Goal: Communication & Community: Participate in discussion

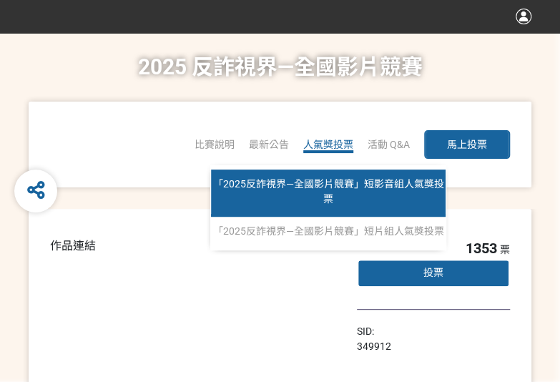
click at [325, 195] on span "「2025反詐視界—全國影片競賽」短影音組人氣獎投票" at bounding box center [328, 191] width 231 height 26
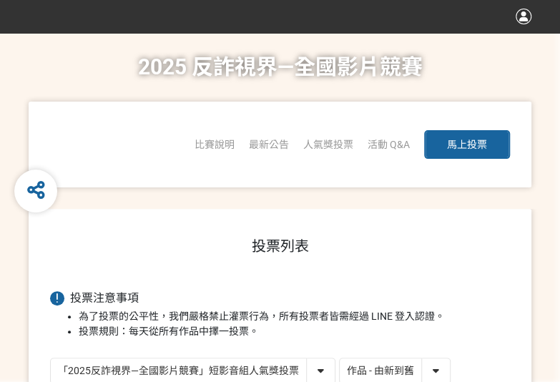
click at [453, 377] on div "「2025反詐視界—全國影片競賽」短影音組人氣獎投票 「2025反詐視界—全國影片競賽」短片組人氣獎投票 作品 - 由新到舊 作品 - 由舊到新 票數 - 由…" at bounding box center [252, 371] width 404 height 26
click at [430, 368] on select "作品 - 由新到舊 作品 - 由舊到新 票數 - 由多到少 票數 - 由少到多" at bounding box center [395, 370] width 110 height 25
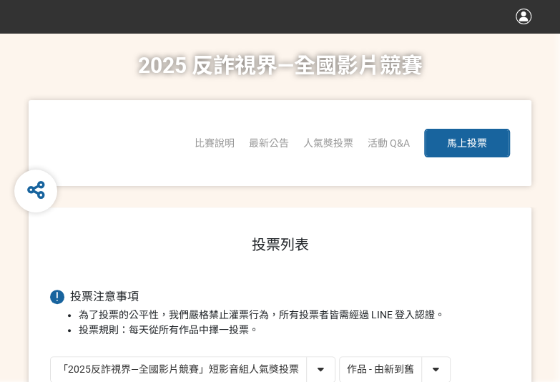
select select "vote"
click at [340, 357] on select "作品 - 由新到舊 作品 - 由舊到新 票數 - 由多到少 票數 - 由少到多" at bounding box center [395, 369] width 110 height 25
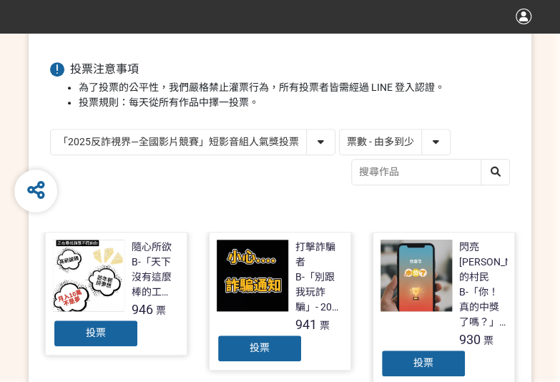
scroll to position [286, 0]
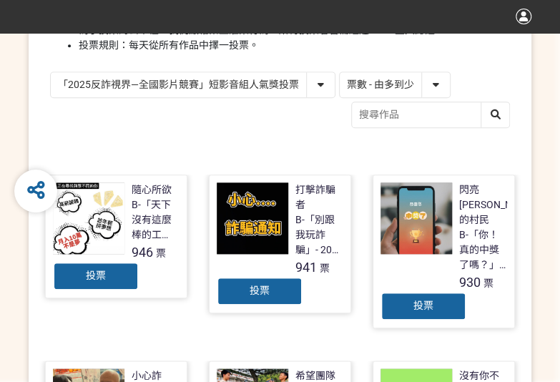
click at [69, 265] on div "投票" at bounding box center [96, 276] width 86 height 29
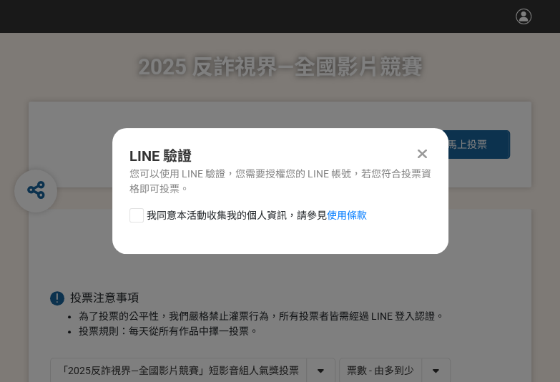
click at [133, 210] on div at bounding box center [136, 215] width 14 height 14
checkbox input "true"
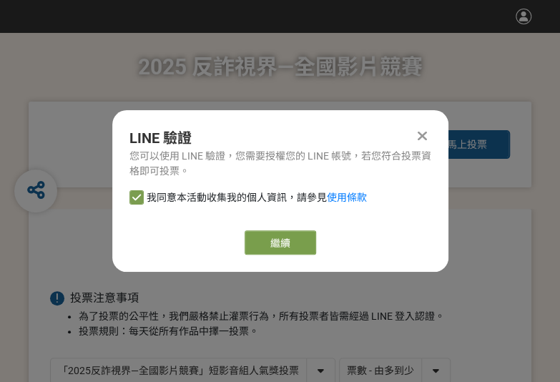
click at [324, 243] on div "繼續" at bounding box center [280, 242] width 302 height 24
click at [284, 245] on button "繼續" at bounding box center [281, 242] width 72 height 24
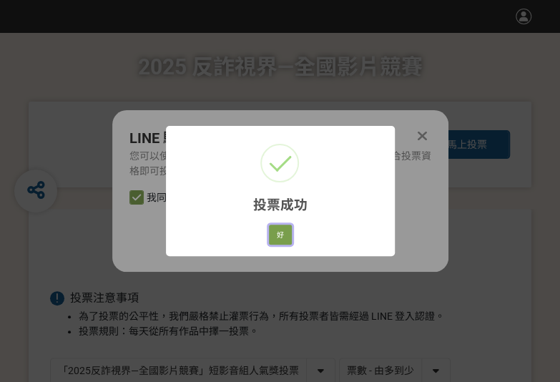
drag, startPoint x: 278, startPoint y: 237, endPoint x: 558, endPoint y: 248, distance: 280.7
click at [278, 237] on button "好" at bounding box center [280, 235] width 23 height 20
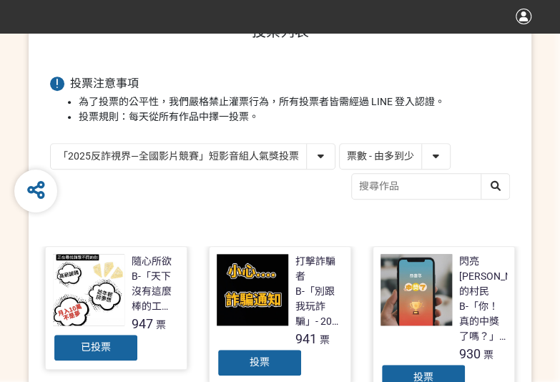
scroll to position [204, 0]
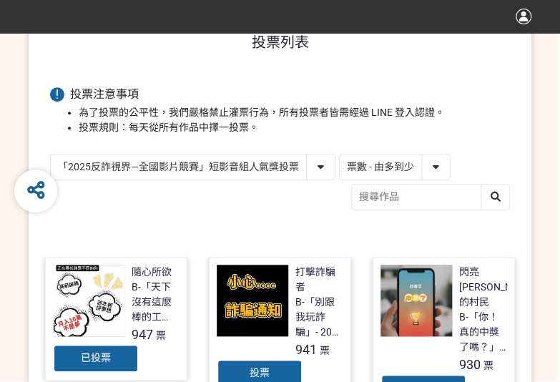
click at [256, 161] on select "「2025反詐視界—全國影片競賽」短影音組人氣獎投票 「2025反詐視界—全國影片競賽」短片組人氣獎投票" at bounding box center [193, 167] width 284 height 25
select select "13146"
click at [51, 155] on select "「2025反詐視界—全國影片競賽」短影音組人氣獎投票 「2025反詐視界—全國影片競賽」短片組人氣獎投票" at bounding box center [193, 167] width 284 height 25
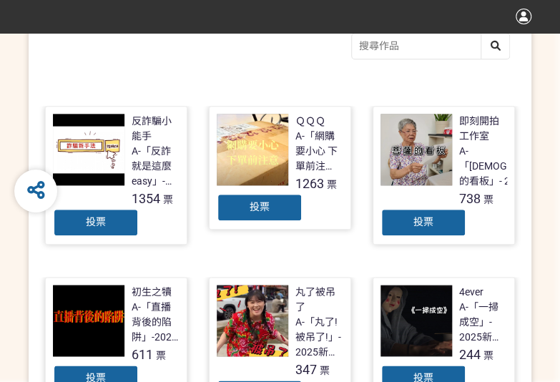
scroll to position [358, 0]
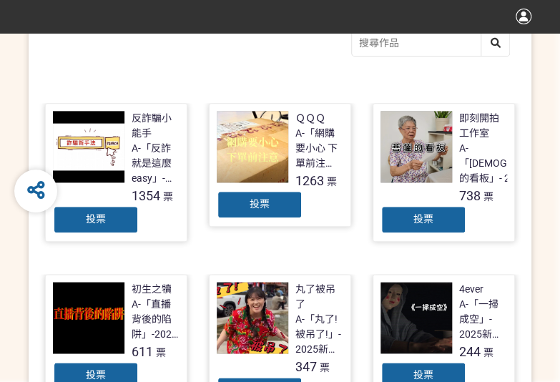
click at [118, 224] on div "投票" at bounding box center [96, 219] width 86 height 29
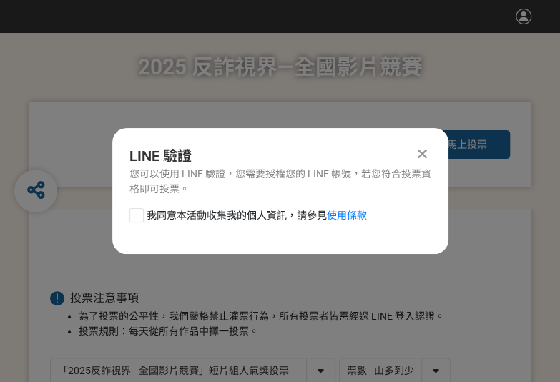
scroll to position [0, 0]
click at [140, 212] on div at bounding box center [136, 215] width 14 height 14
checkbox input "true"
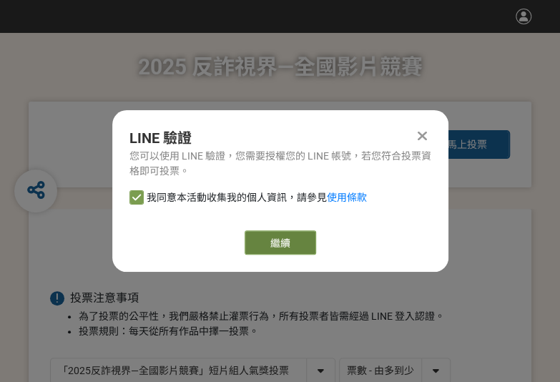
click at [276, 237] on button "繼續" at bounding box center [281, 242] width 72 height 24
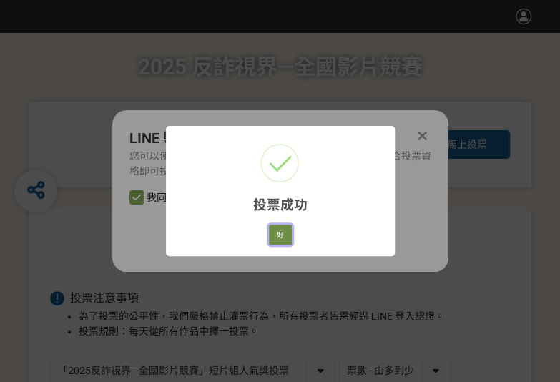
click at [277, 240] on button "好" at bounding box center [280, 235] width 23 height 20
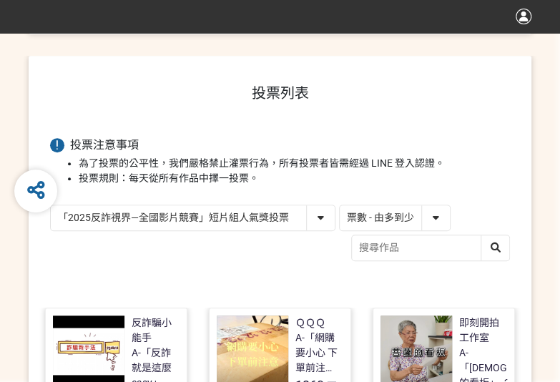
scroll to position [254, 0]
